Goal: Information Seeking & Learning: Learn about a topic

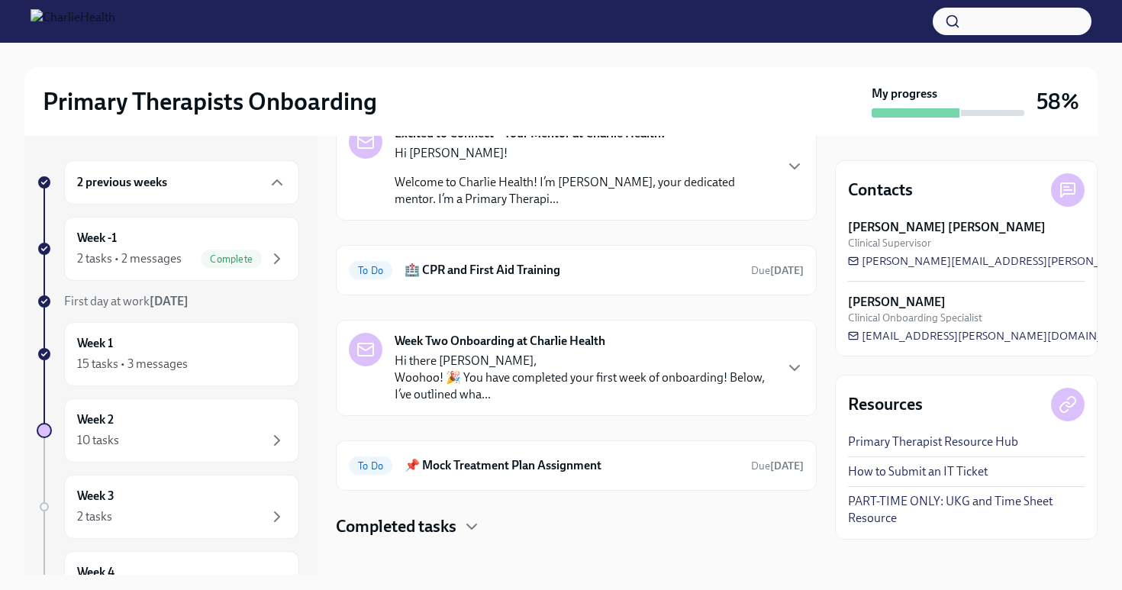
scroll to position [364, 0]
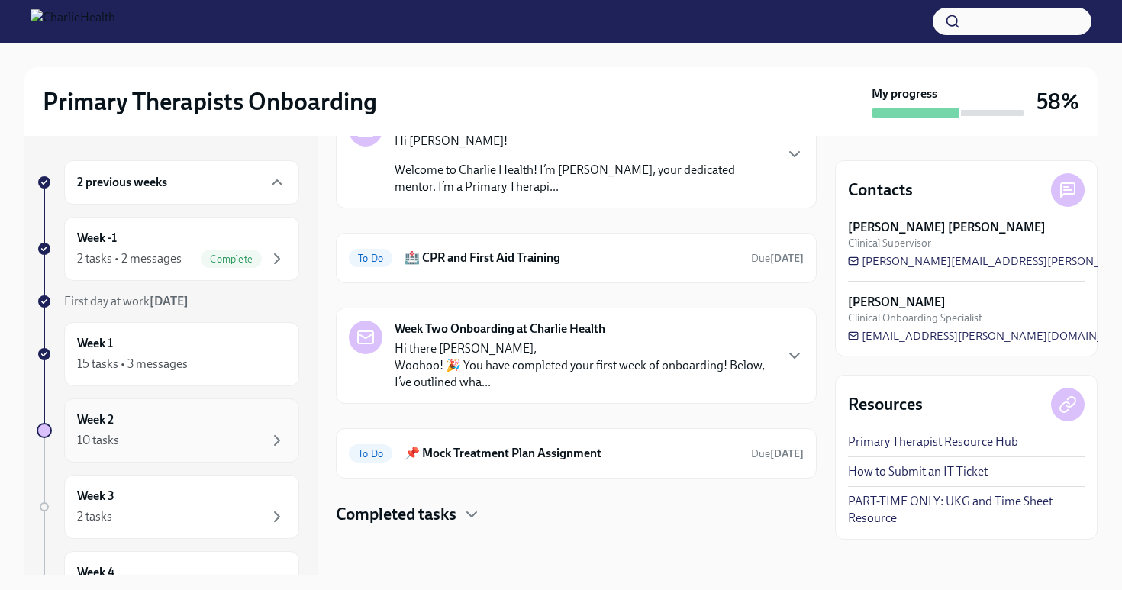
click at [232, 418] on div "Week 2 10 tasks" at bounding box center [181, 431] width 209 height 38
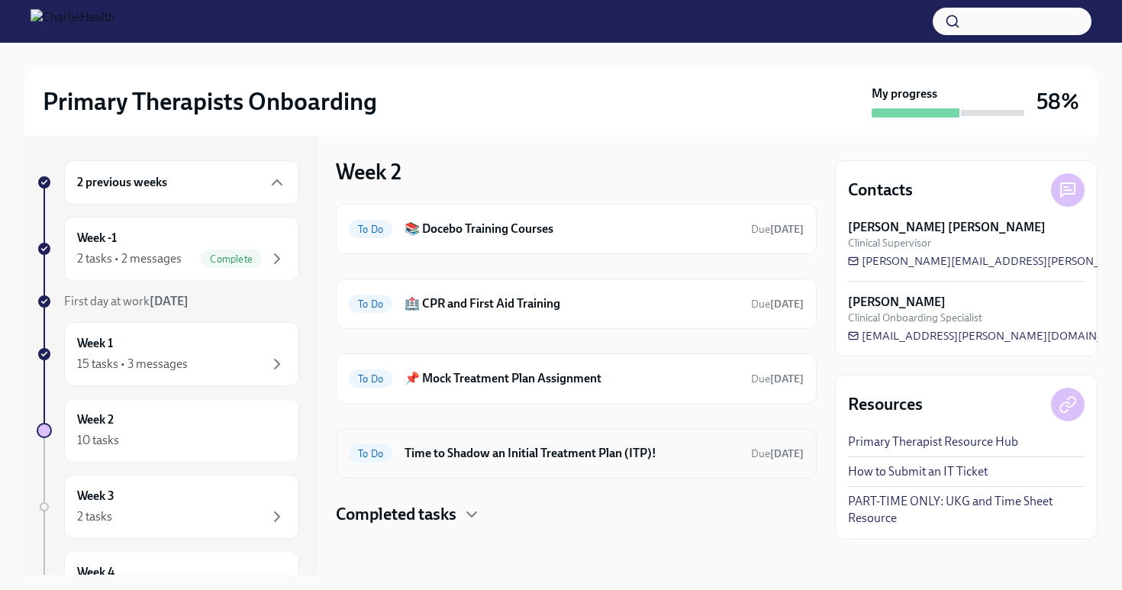
click at [700, 449] on h6 "Time to Shadow an Initial Treatment Plan (ITP)!" at bounding box center [572, 453] width 334 height 17
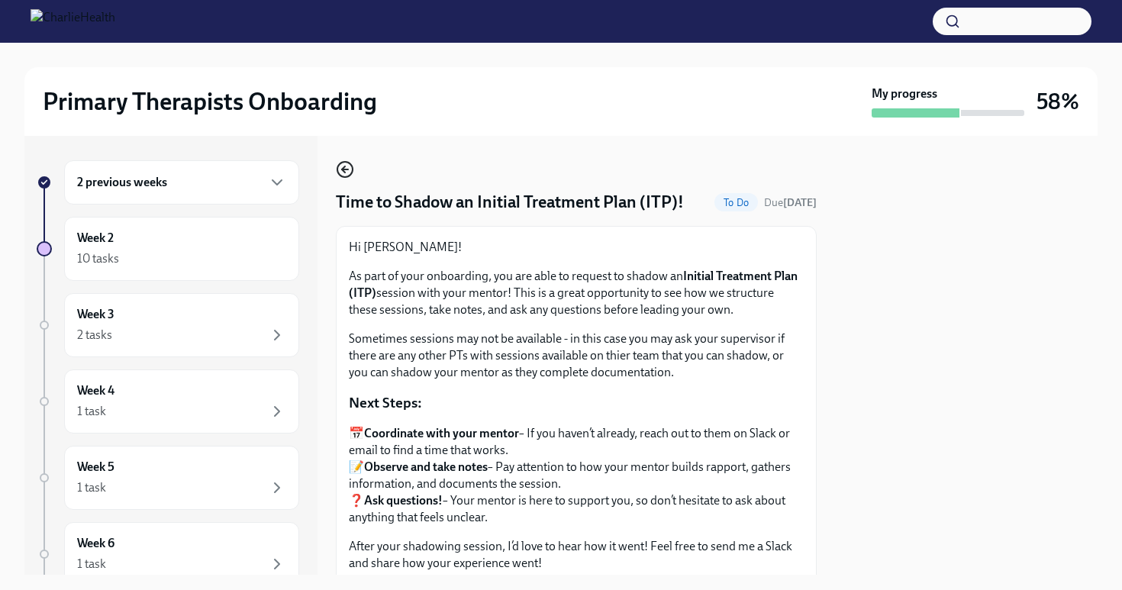
click at [348, 166] on icon "button" at bounding box center [345, 169] width 18 height 18
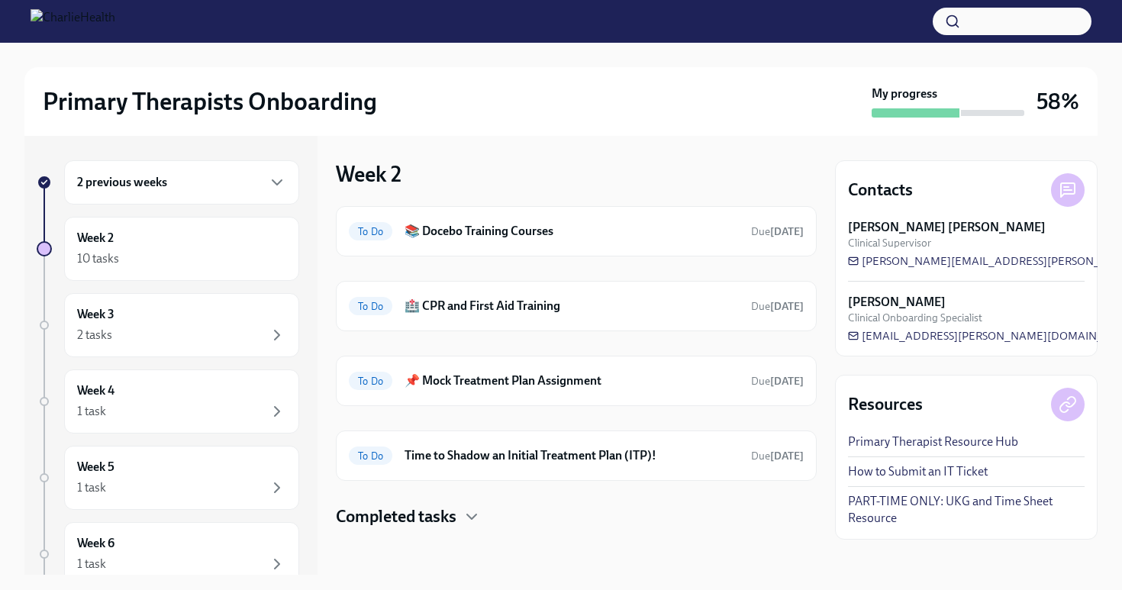
scroll to position [2, 0]
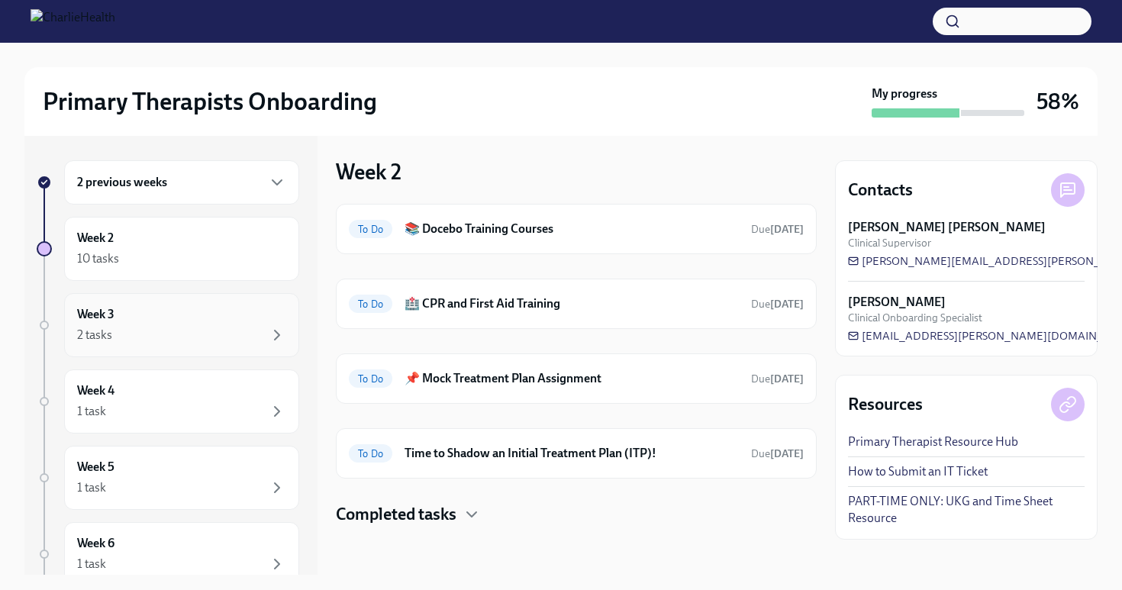
click at [198, 312] on div "Week 3 2 tasks" at bounding box center [181, 325] width 209 height 38
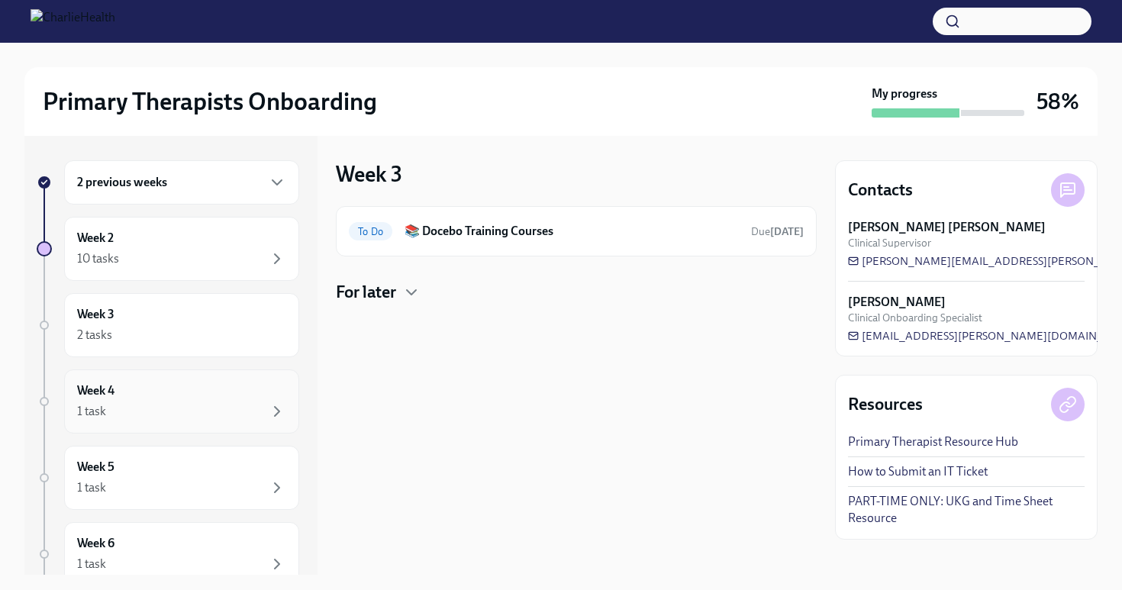
click at [184, 396] on div "Week 4 1 task" at bounding box center [181, 402] width 209 height 38
click at [193, 347] on div "Week 3 2 tasks" at bounding box center [181, 325] width 235 height 64
click at [183, 243] on div "Week 2 10 tasks" at bounding box center [181, 249] width 209 height 38
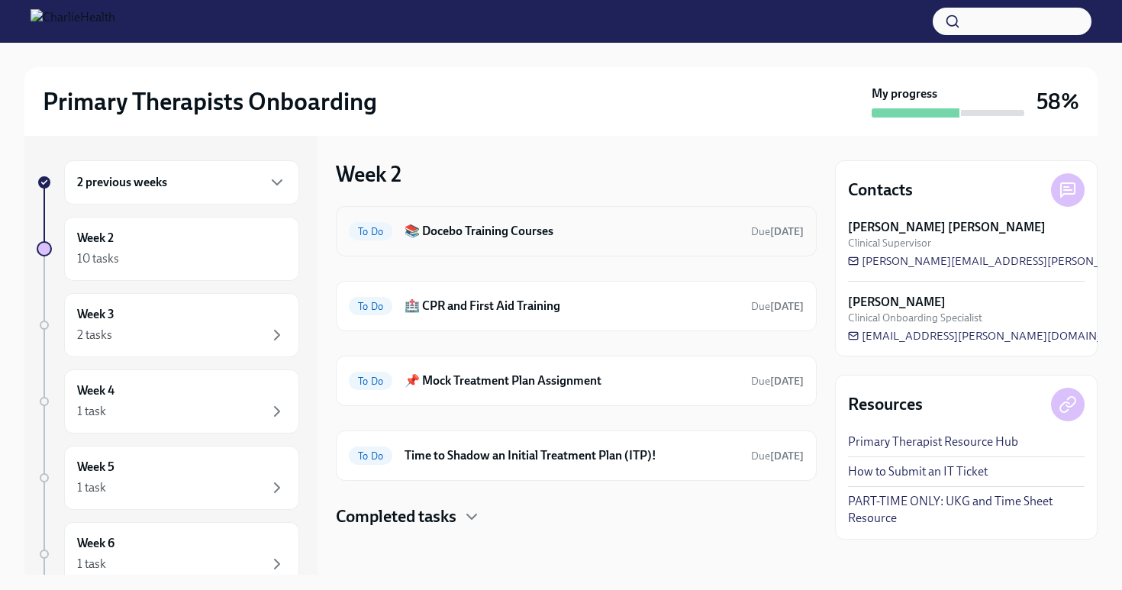
click at [480, 222] on div "To Do 📚 Docebo Training Courses Due [DATE]" at bounding box center [576, 231] width 455 height 24
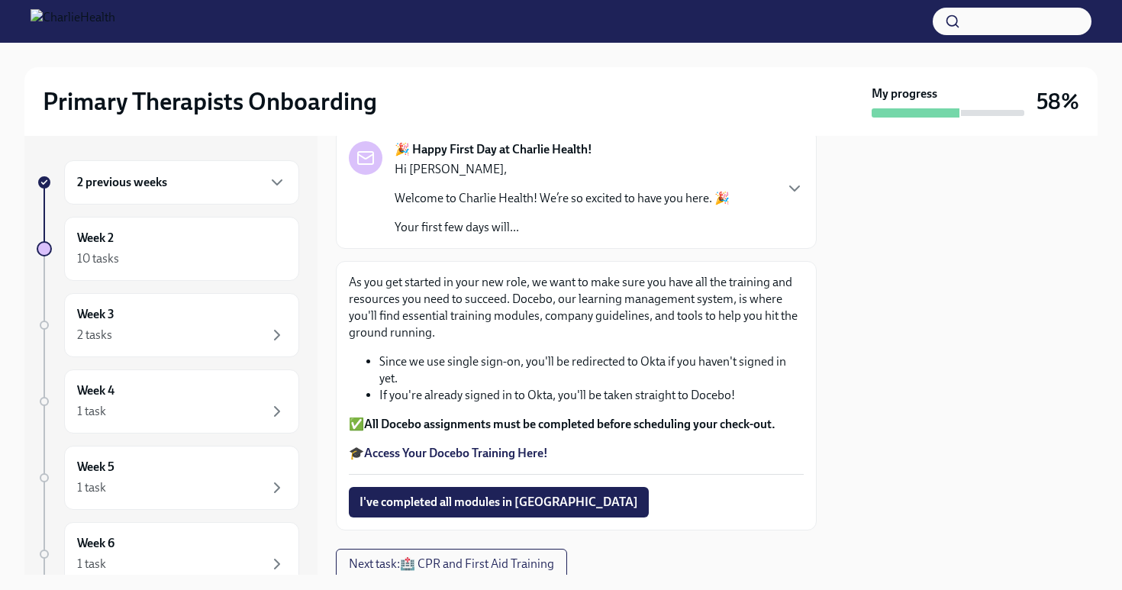
scroll to position [105, 0]
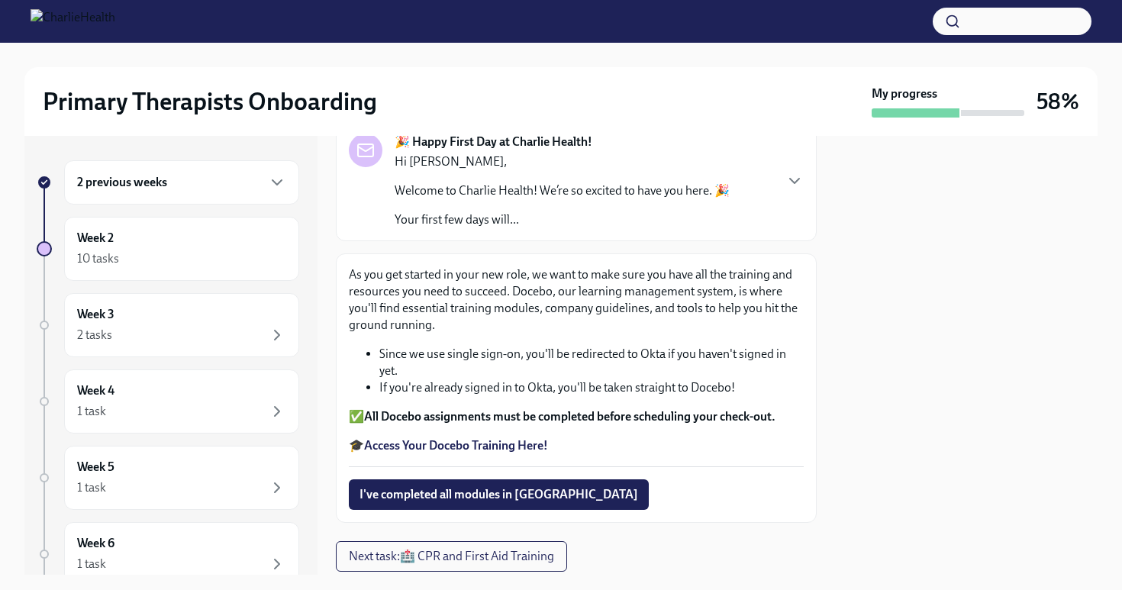
click at [441, 446] on strong "Access Your Docebo Training Here!" at bounding box center [456, 445] width 184 height 15
